Goal: Answer question/provide support

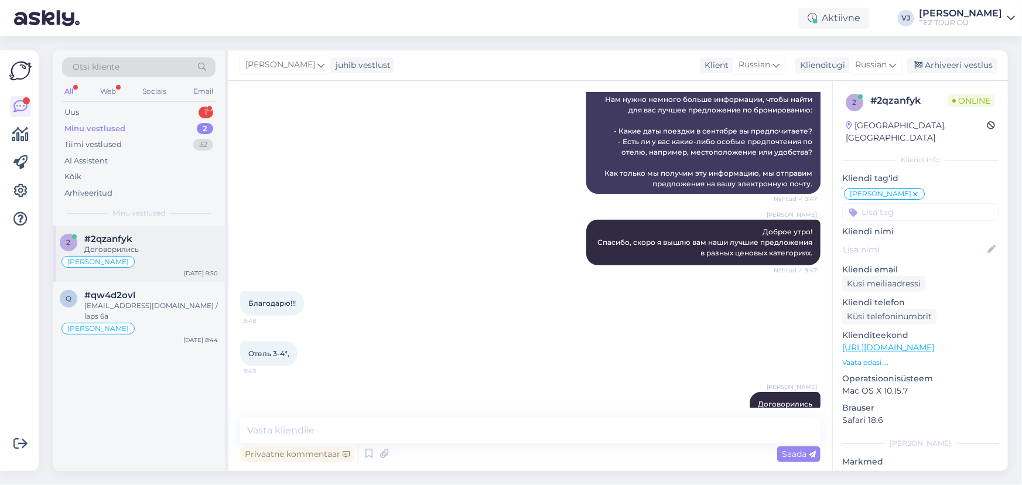
click at [158, 253] on div "Договорились" at bounding box center [151, 249] width 134 height 11
click at [158, 292] on div "#qw4d2ovl" at bounding box center [151, 295] width 134 height 11
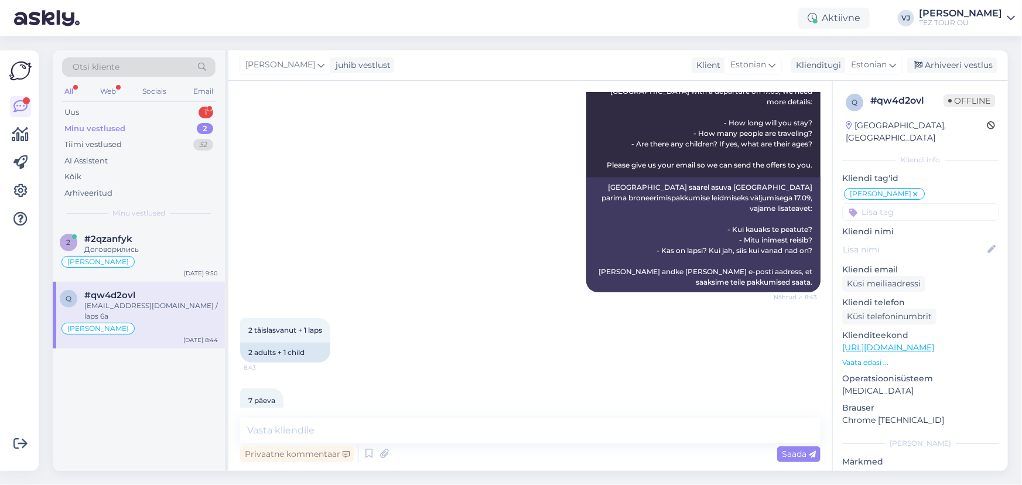
scroll to position [507, 0]
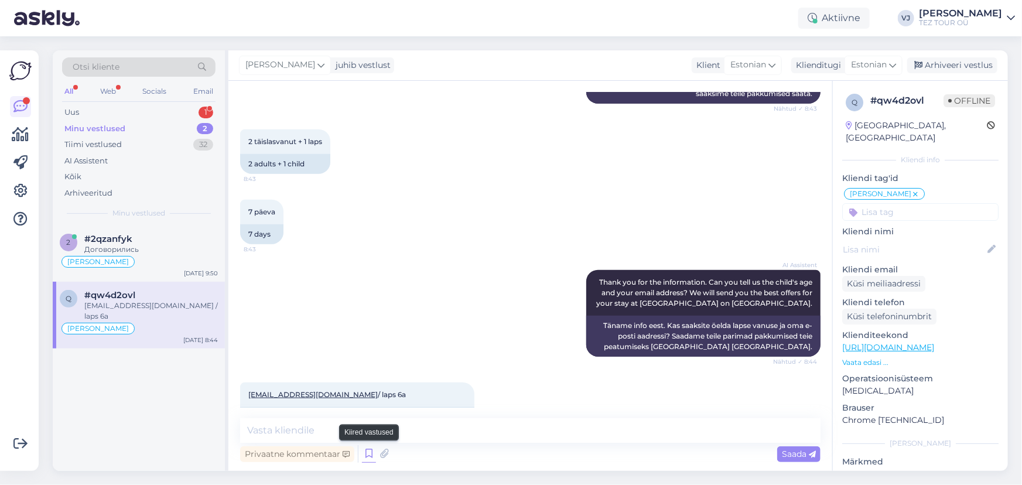
click at [370, 455] on icon at bounding box center [369, 454] width 14 height 18
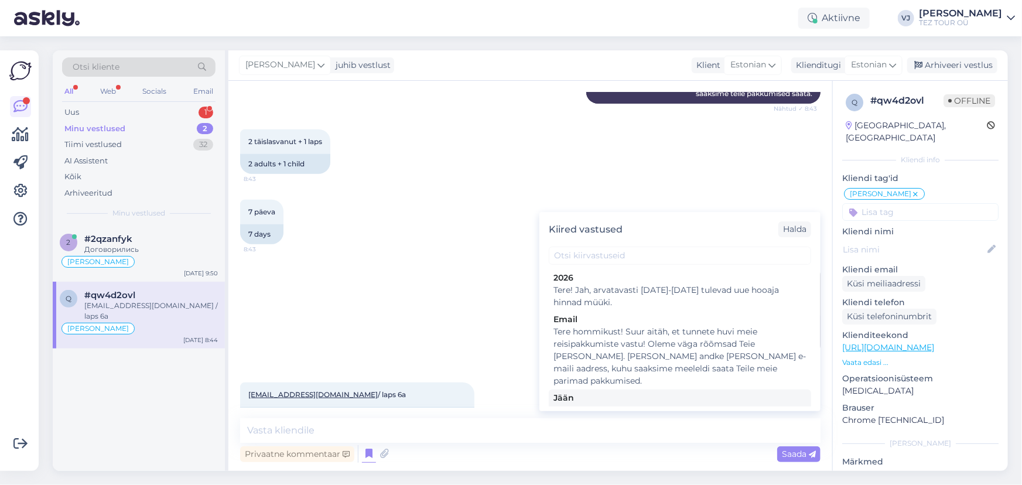
click at [739, 392] on div "Jään" at bounding box center [680, 398] width 253 height 12
type textarea "Tere! Pakkumine saadetud Teie meilile. Jään ootama Teie valikut ja broneerimiss…"
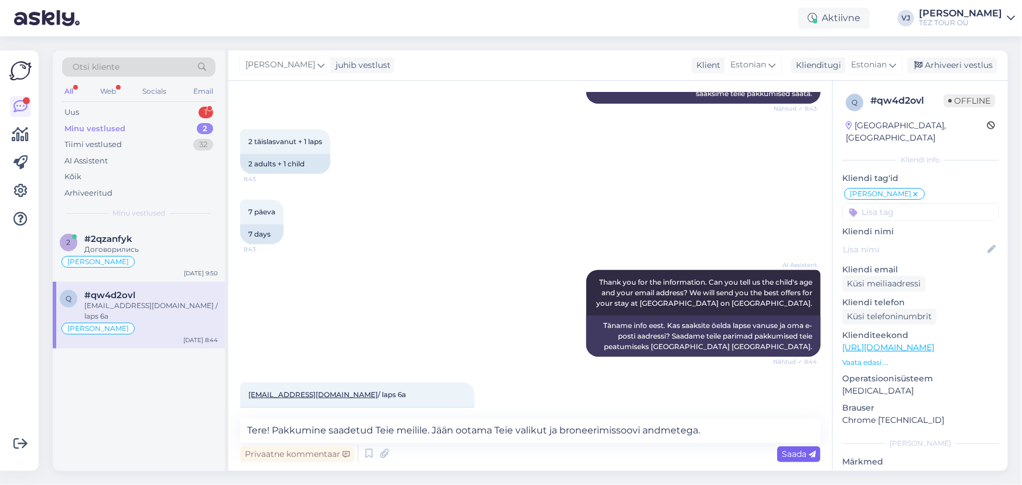
click at [811, 465] on div "Vestlus algas Sep 10 2025 Tere, 8:43 Hello, AI Assistent Hello, how can we help…" at bounding box center [530, 276] width 604 height 390
click at [809, 456] on icon at bounding box center [812, 454] width 7 height 7
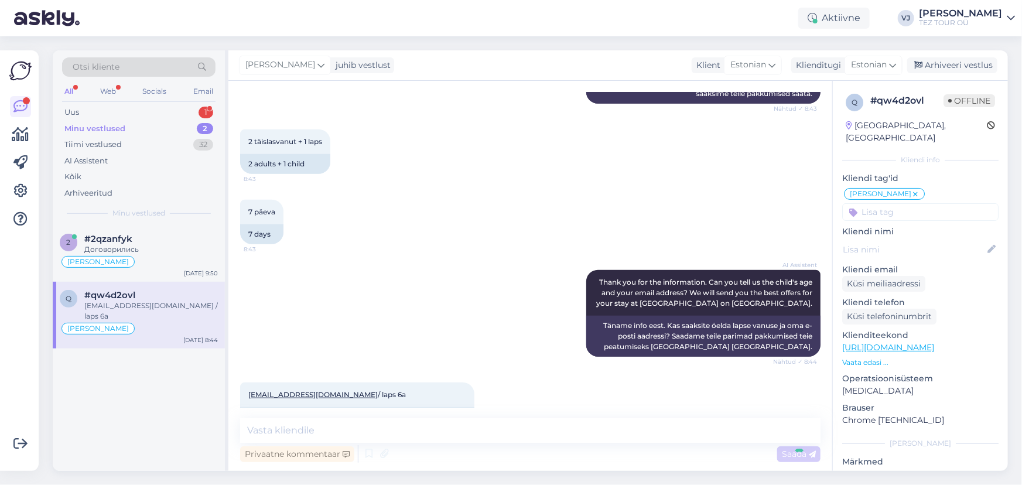
scroll to position [568, 0]
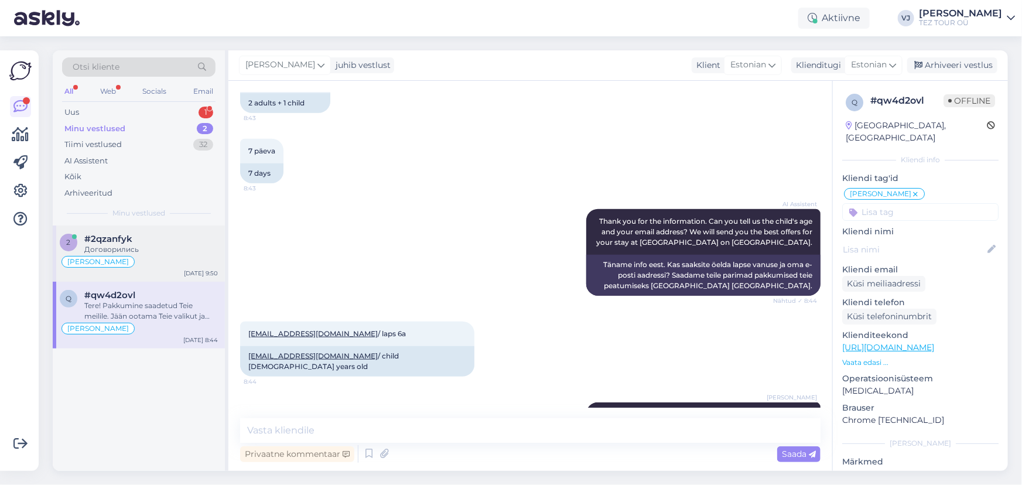
click at [76, 265] on div "[PERSON_NAME]" at bounding box center [98, 262] width 73 height 12
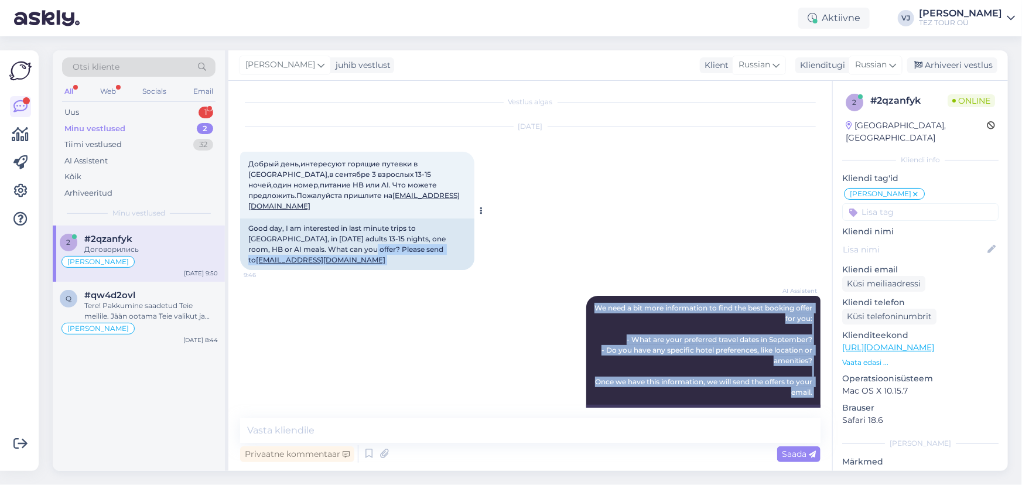
scroll to position [0, 0]
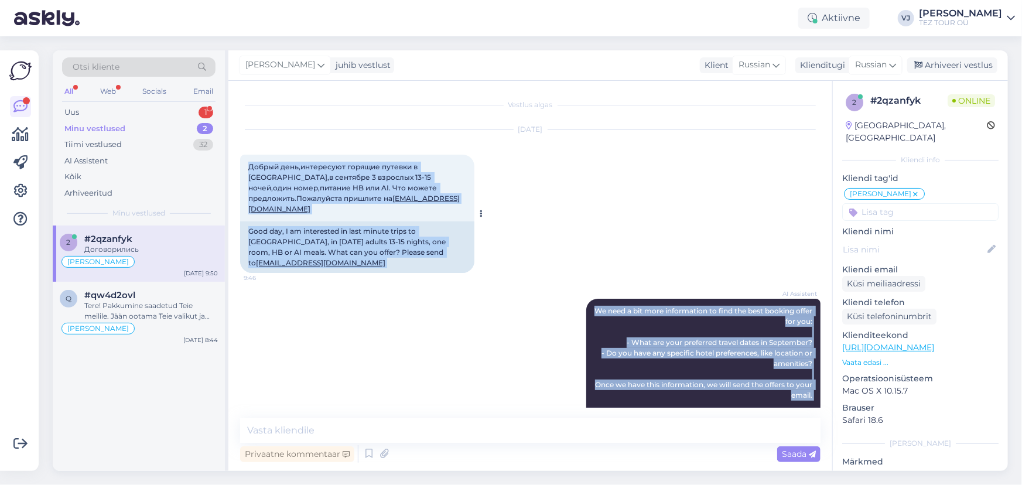
drag, startPoint x: 804, startPoint y: 384, endPoint x: 244, endPoint y: 164, distance: 601.9
click at [244, 164] on div "Vestlus algas Sep 10 2025 Добрый день,интересуют горящие путевки в Грецию,в сен…" at bounding box center [535, 250] width 591 height 315
copy div "Добрый день,интересуют горящие путевки в Грецию,в сентябре 3 взрослых 13-15 ноч…"
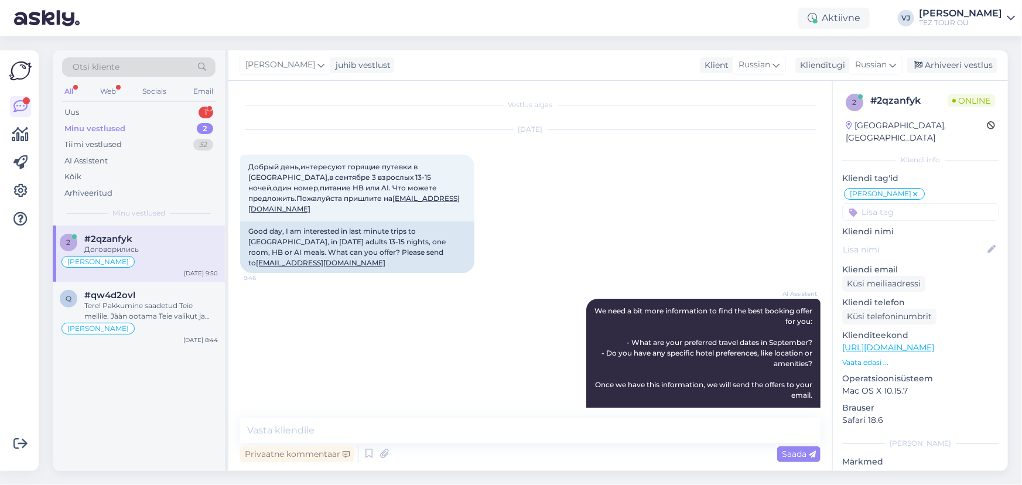
click at [627, 175] on div "Sep 10 2025 Добрый день,интересуют горящие путевки в Грецию,в сентябре 3 взросл…" at bounding box center [530, 201] width 581 height 169
click at [151, 116] on div "Uus 1" at bounding box center [138, 112] width 153 height 16
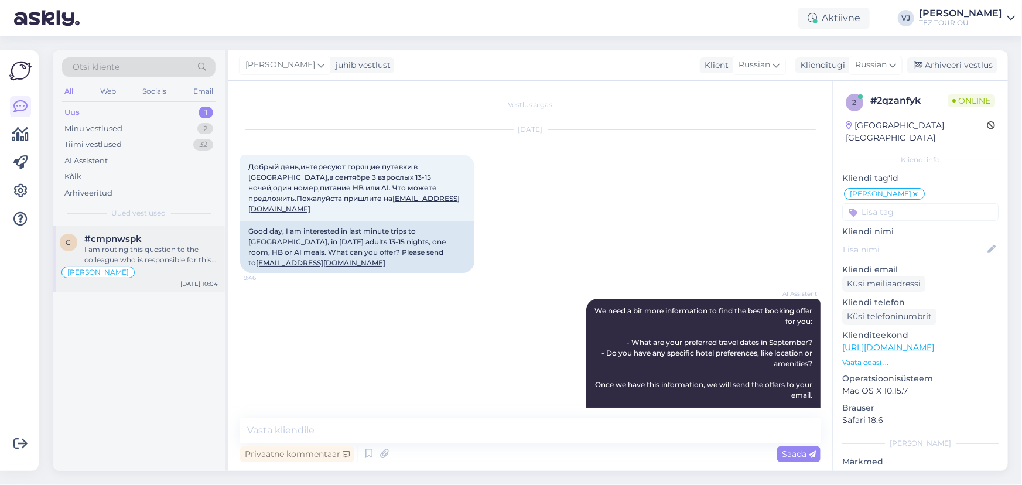
click at [151, 269] on div "[PERSON_NAME]" at bounding box center [139, 272] width 158 height 14
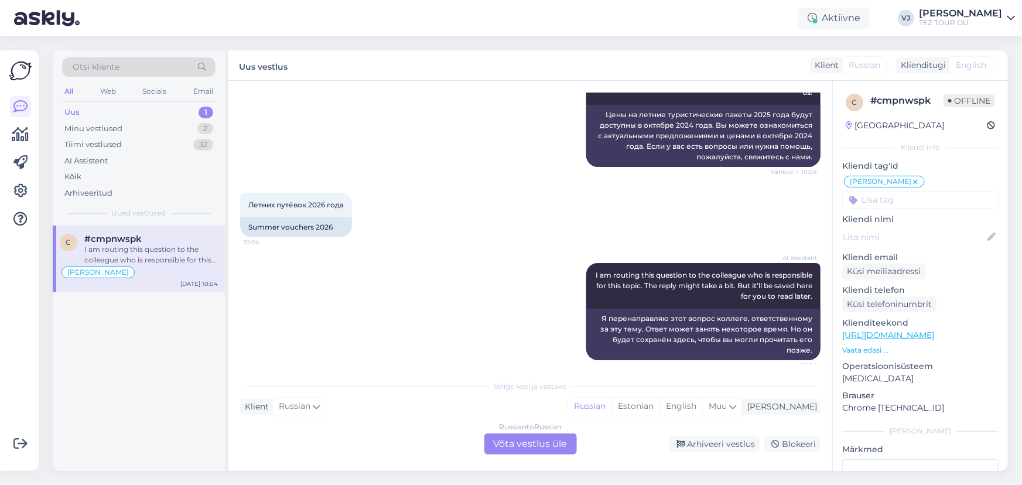
scroll to position [521, 0]
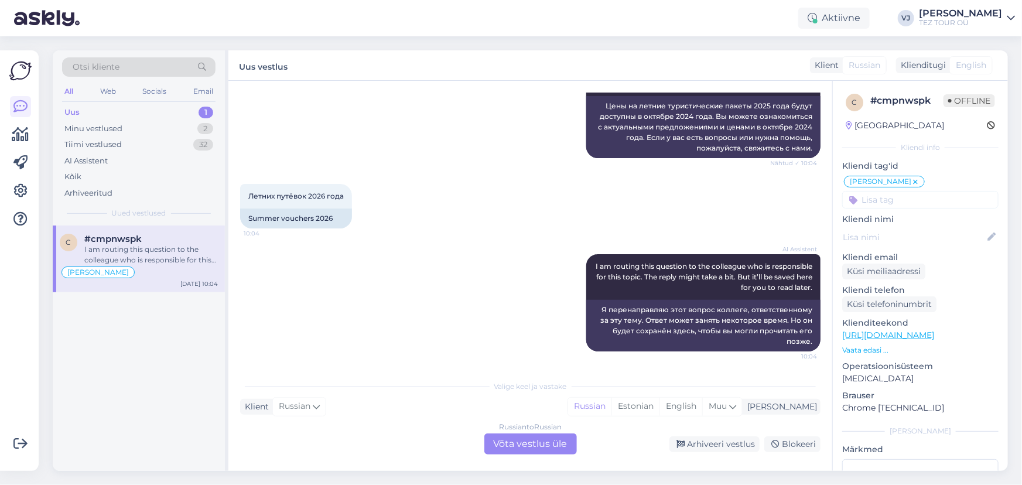
click at [557, 451] on div "Russian to Russian Võta vestlus üle" at bounding box center [531, 444] width 93 height 21
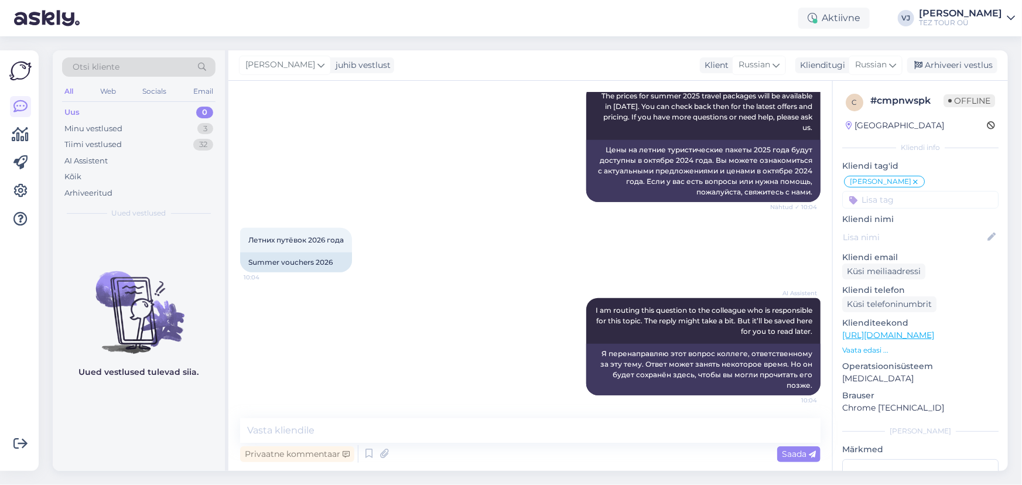
scroll to position [0, 0]
click at [944, 200] on input at bounding box center [920, 200] width 156 height 18
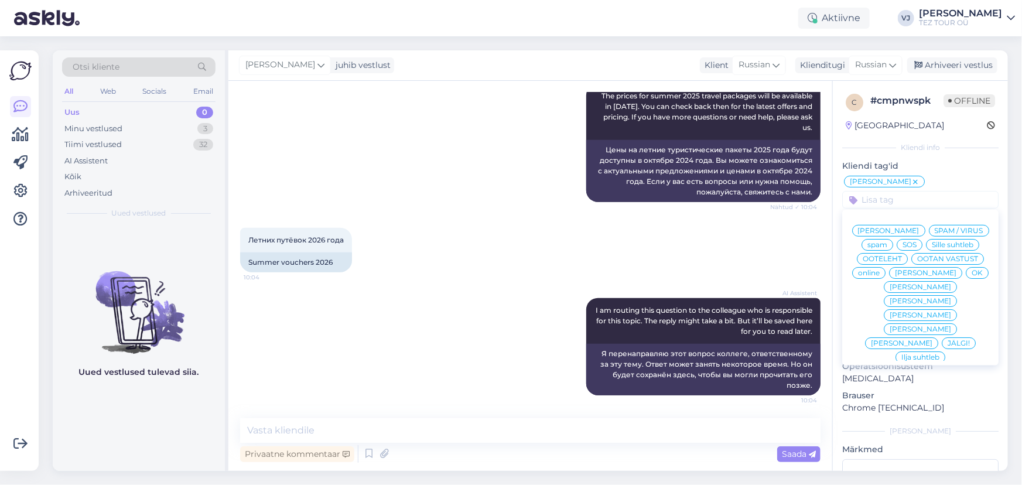
click at [480, 444] on div "Privaatne kommentaar Saada" at bounding box center [530, 454] width 581 height 22
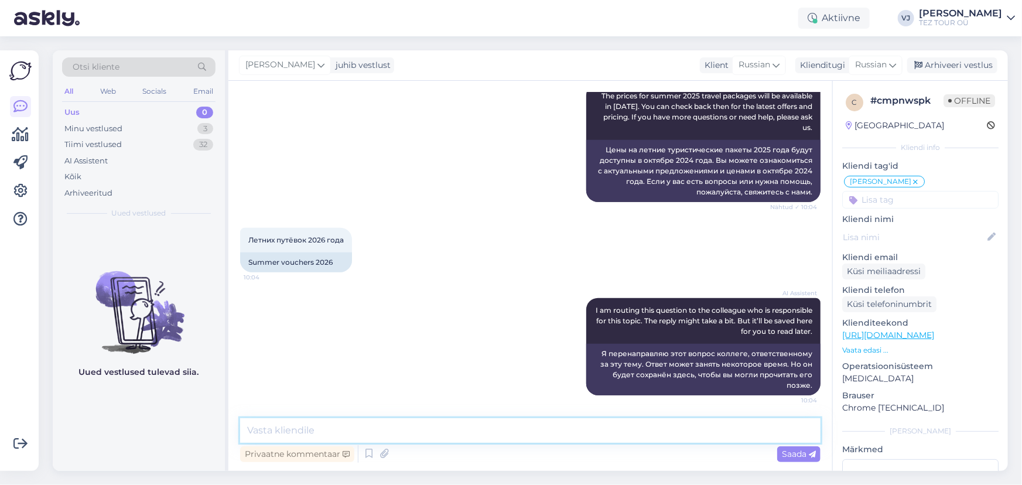
click at [495, 439] on textarea at bounding box center [530, 430] width 581 height 25
type textarea "Доброе утро!"
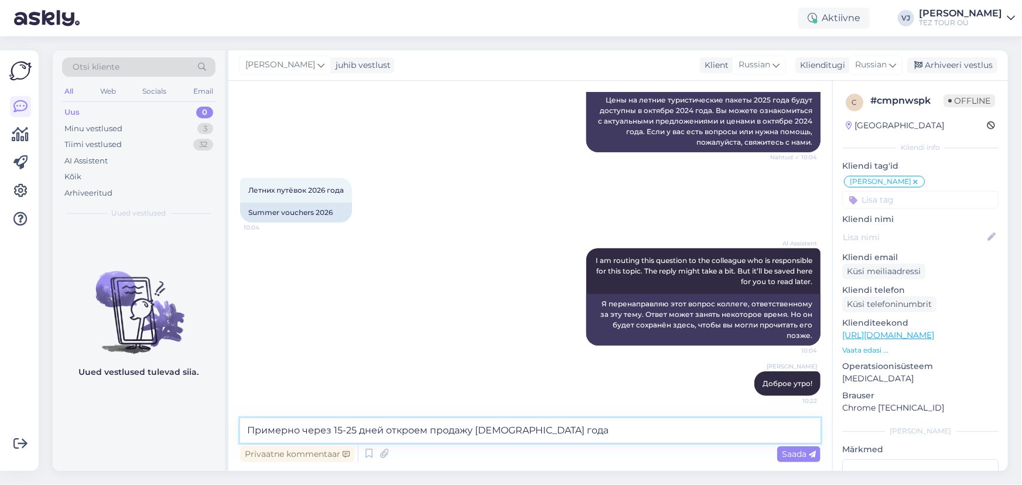
type textarea "Примерно через 15-25 дней откроем продажу 2026 года."
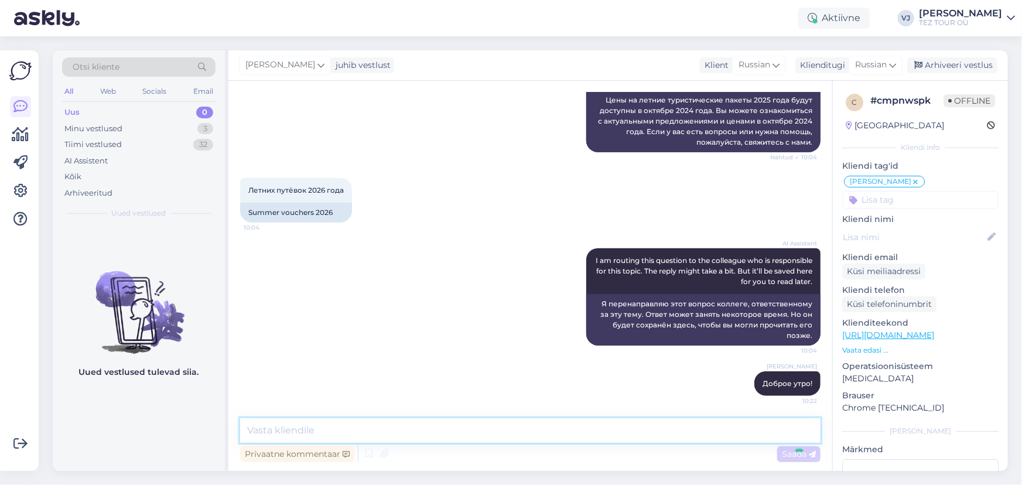
scroll to position [578, 0]
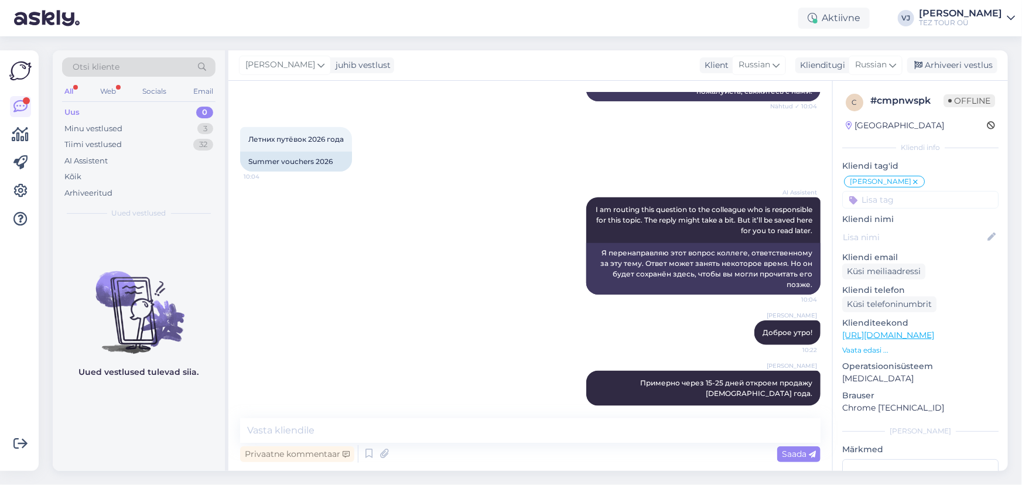
click at [492, 227] on div "AI Assistent I am routing this question to the colleague who is responsible for…" at bounding box center [530, 246] width 581 height 123
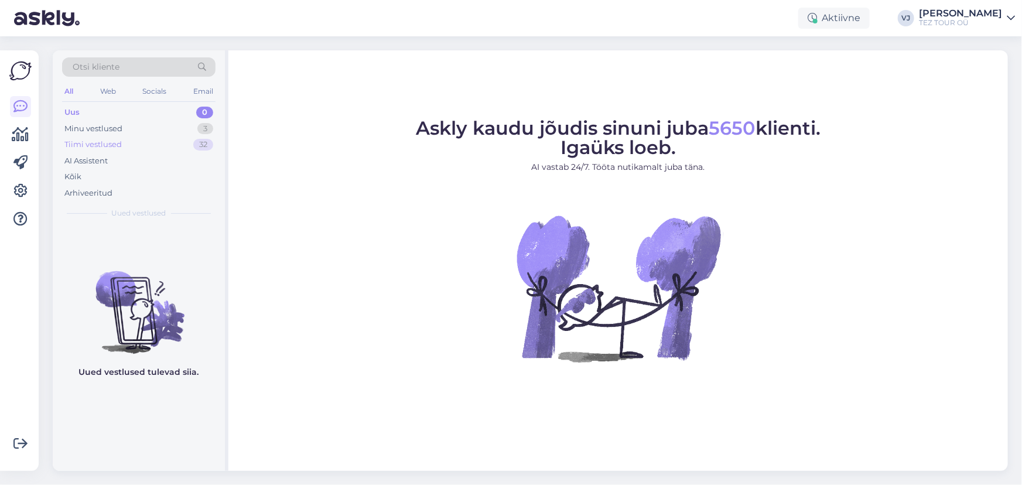
click at [148, 147] on div "Tiimi vestlused 32" at bounding box center [138, 145] width 153 height 16
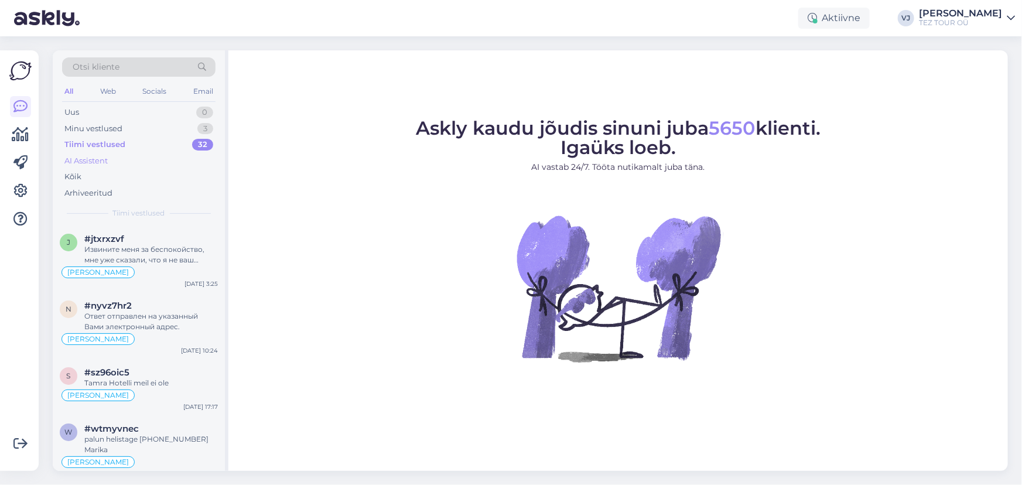
click at [122, 156] on div "AI Assistent" at bounding box center [138, 161] width 153 height 16
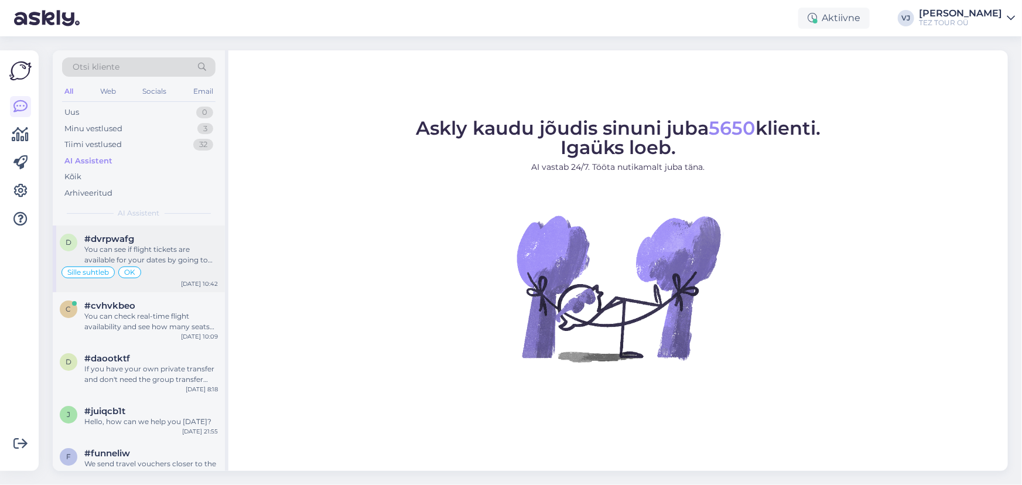
click at [147, 254] on div "You can see if flight tickets are available for your dates by going to this lin…" at bounding box center [151, 254] width 134 height 21
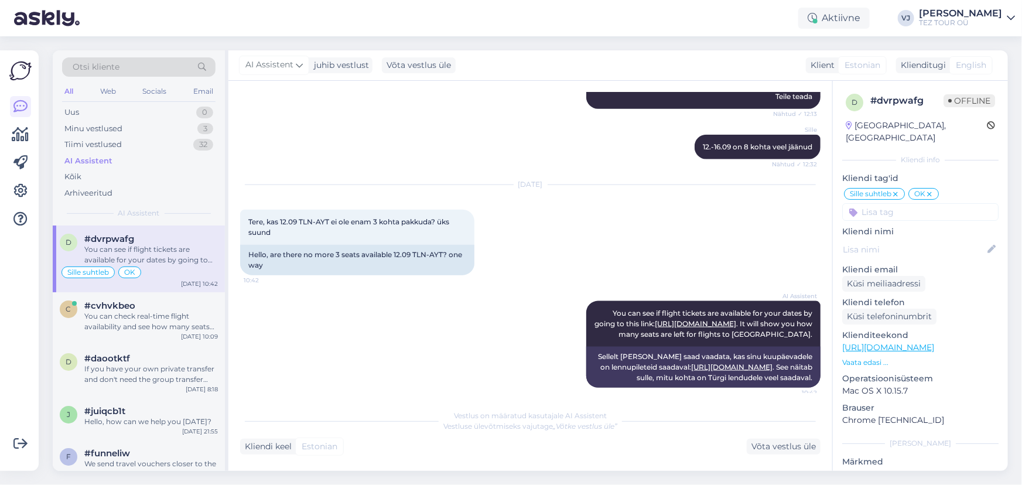
scroll to position [674, 0]
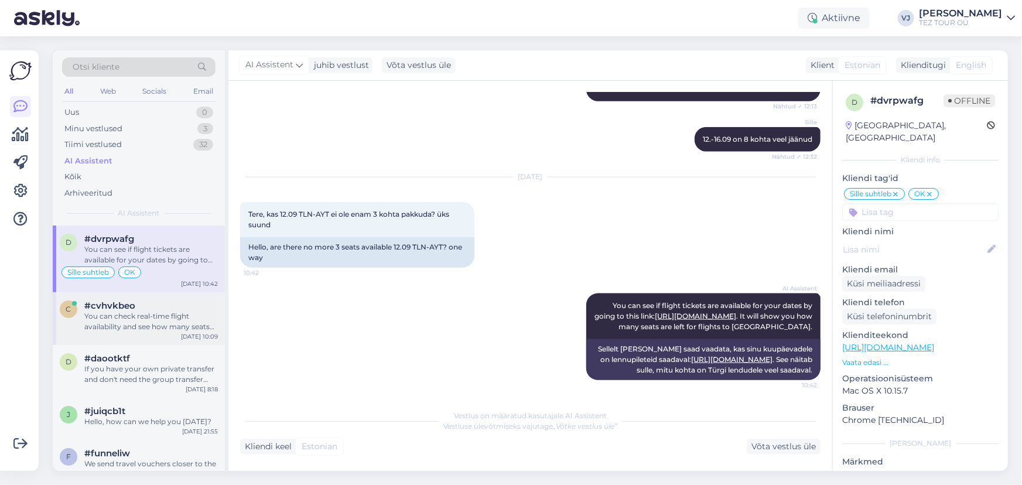
click at [167, 320] on div "You can check real-time flight availability and see how many seats are left by …" at bounding box center [151, 321] width 134 height 21
